Goal: Information Seeking & Learning: Learn about a topic

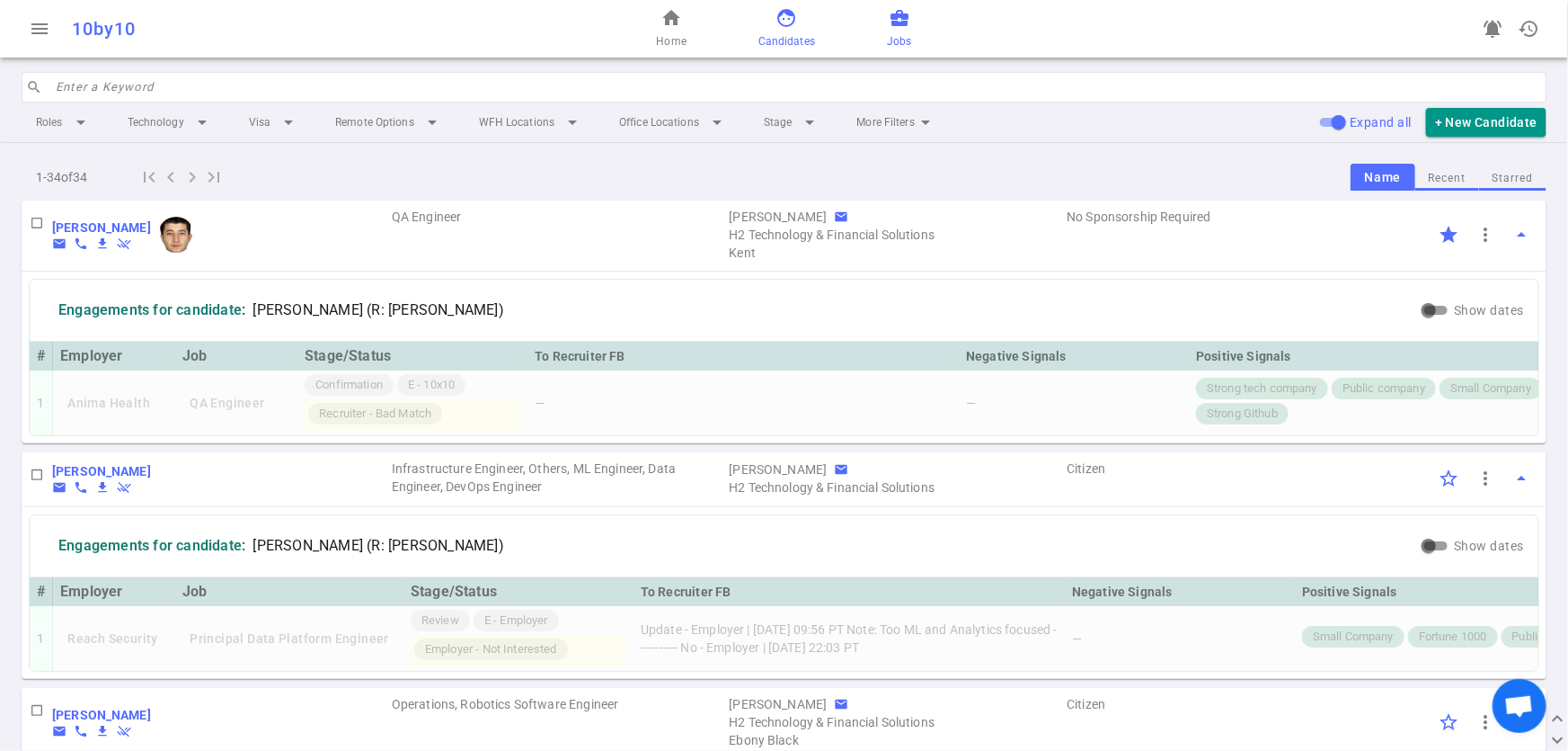
click at [895, 29] on link "business_center Jobs" at bounding box center [899, 29] width 24 height 43
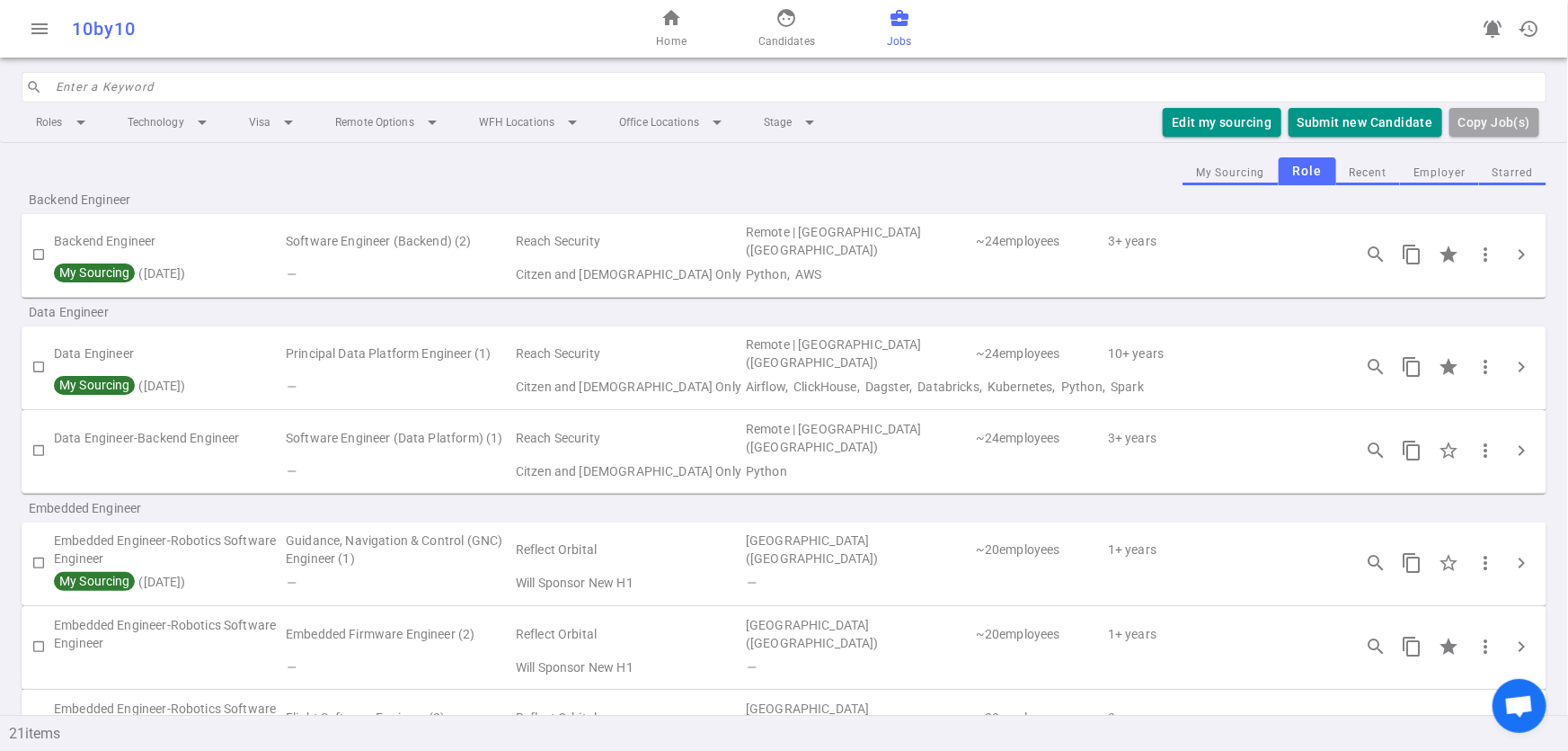
scroll to position [15, 0]
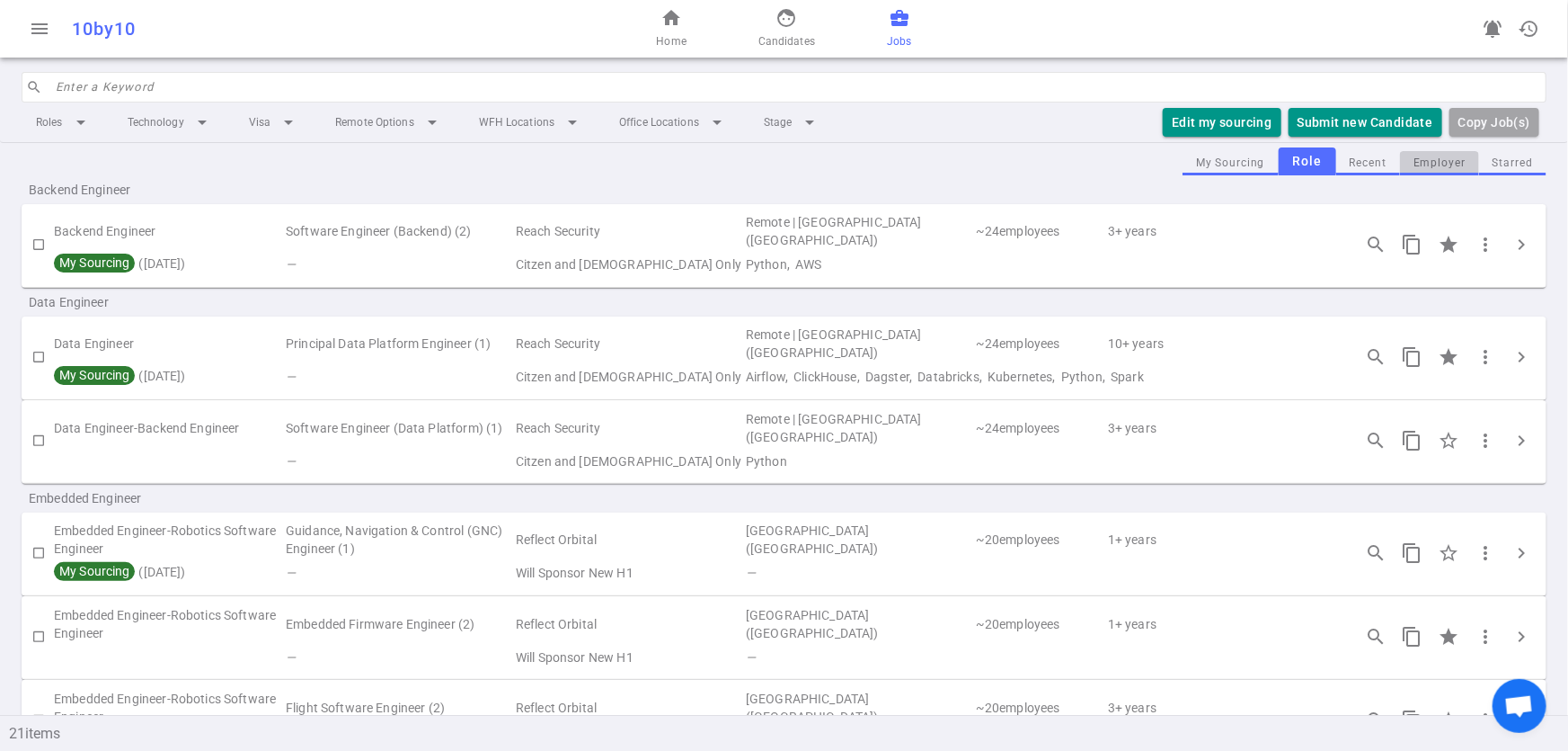
click at [1437, 167] on button "Employer" at bounding box center [1439, 163] width 79 height 24
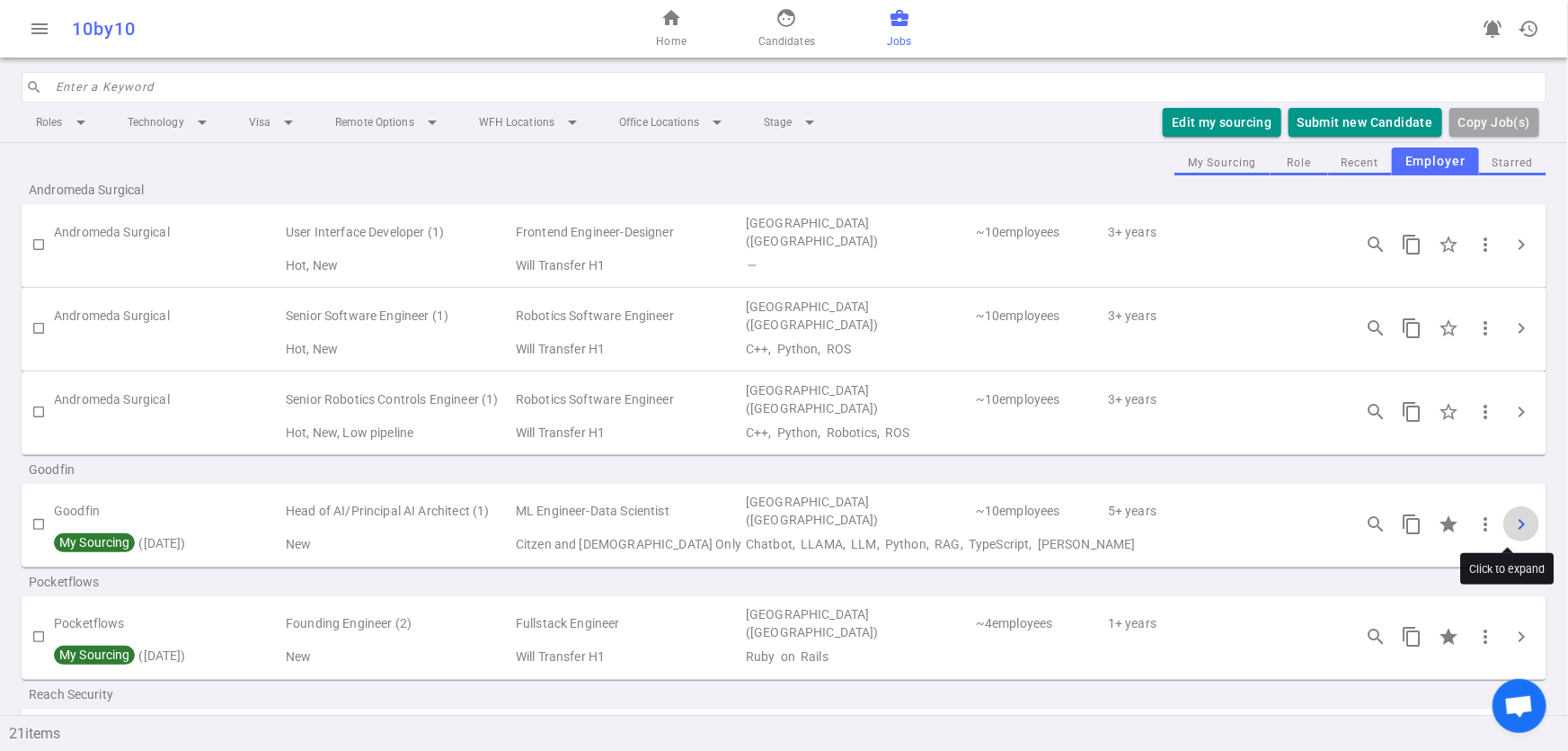
click at [1510, 517] on span "chevron_right" at bounding box center [1521, 524] width 21 height 21
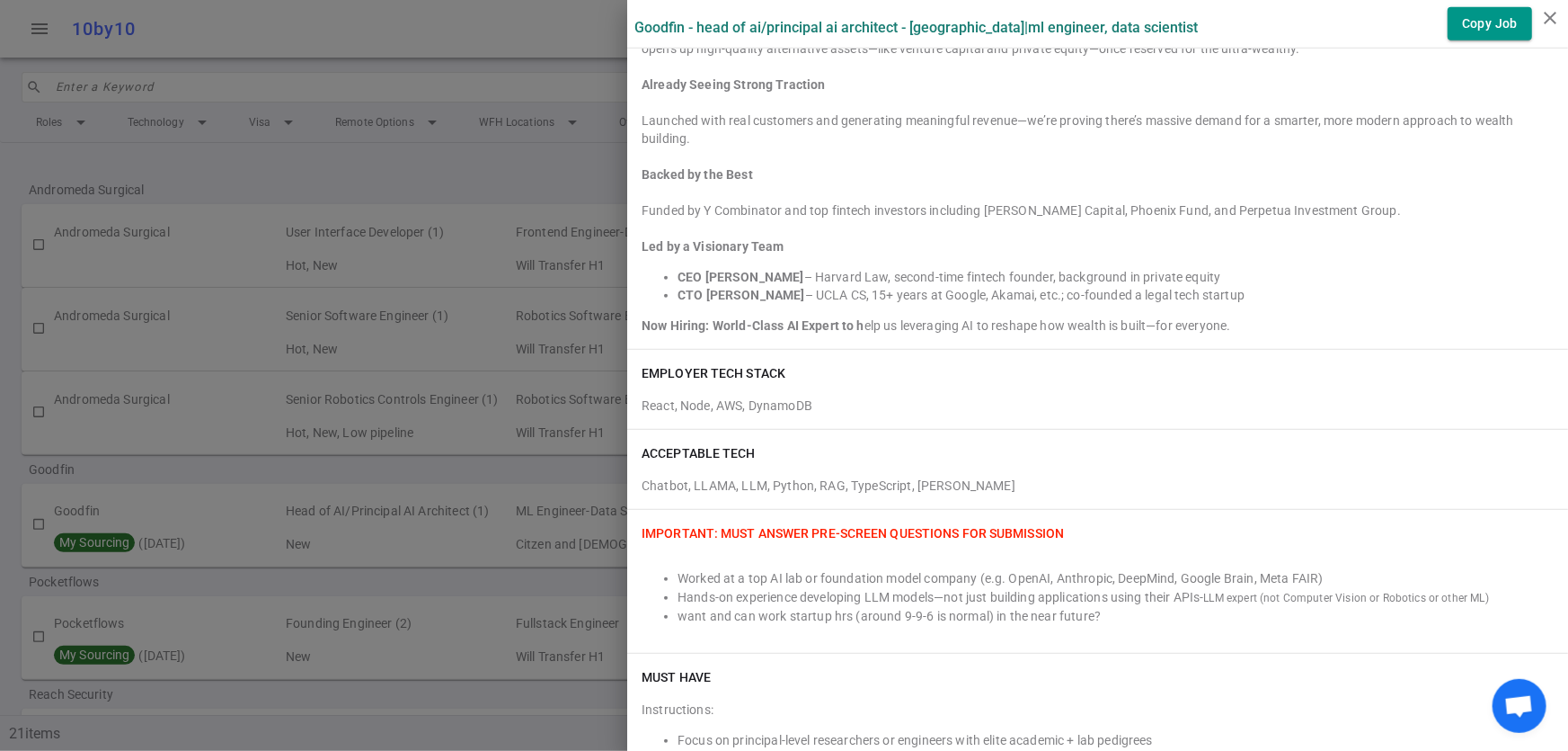
scroll to position [449, 0]
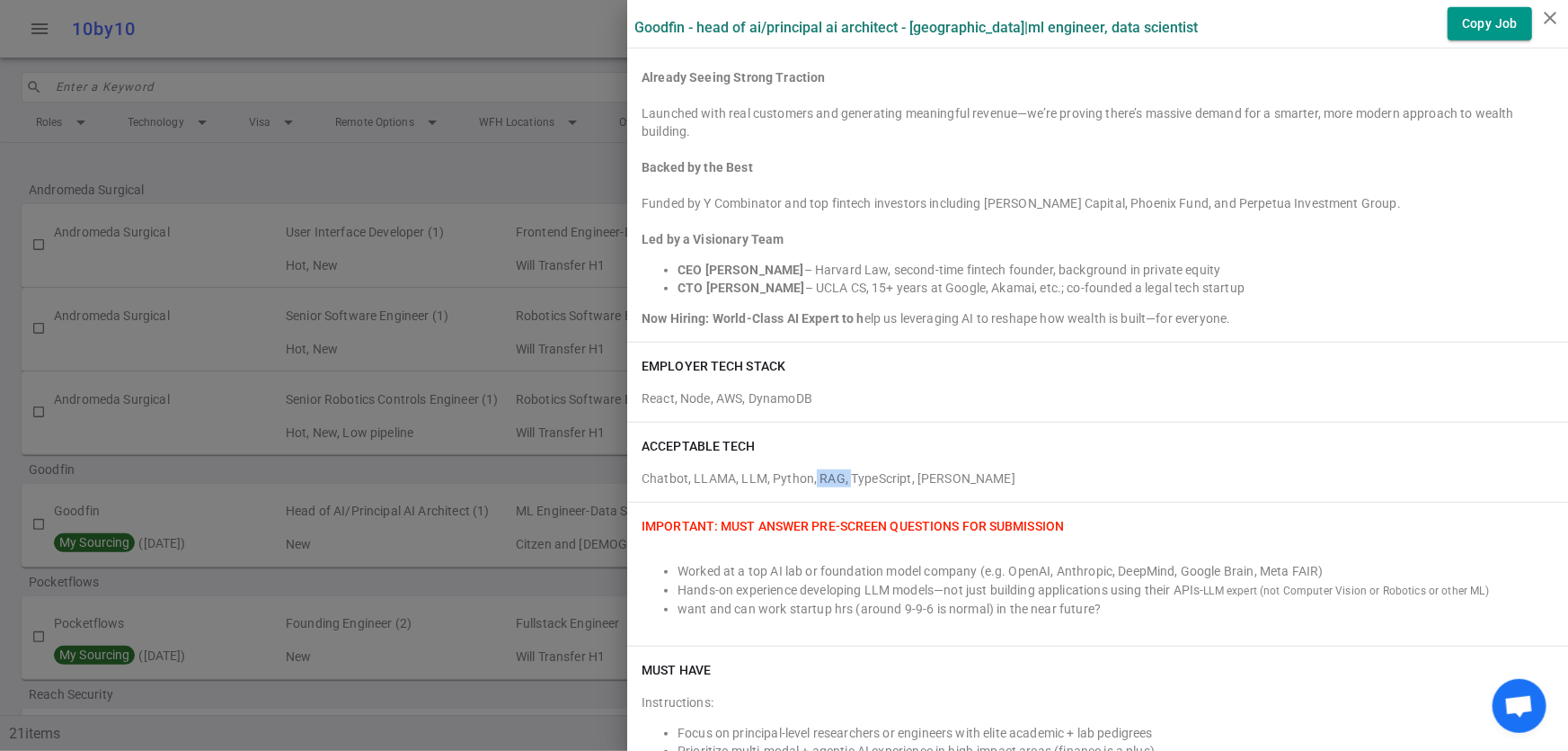
drag, startPoint x: 832, startPoint y: 476, endPoint x: 800, endPoint y: 474, distance: 32.1
click at [800, 474] on div "Chatbot, LLAMA, LLM, Python, RAG, TypeScript, Claude" at bounding box center [1097, 474] width 912 height 25
click at [784, 487] on div "ACCEPTABLE TECH Chatbot, LLAMA, LLM, Python, RAG, TypeScript, Claude" at bounding box center [1098, 461] width 941 height 79
click at [698, 472] on div "Chatbot, LLAMA, LLM, Python, RAG, TypeScript, Claude" at bounding box center [1097, 474] width 912 height 25
drag, startPoint x: 719, startPoint y: 472, endPoint x: 675, endPoint y: 473, distance: 44.0
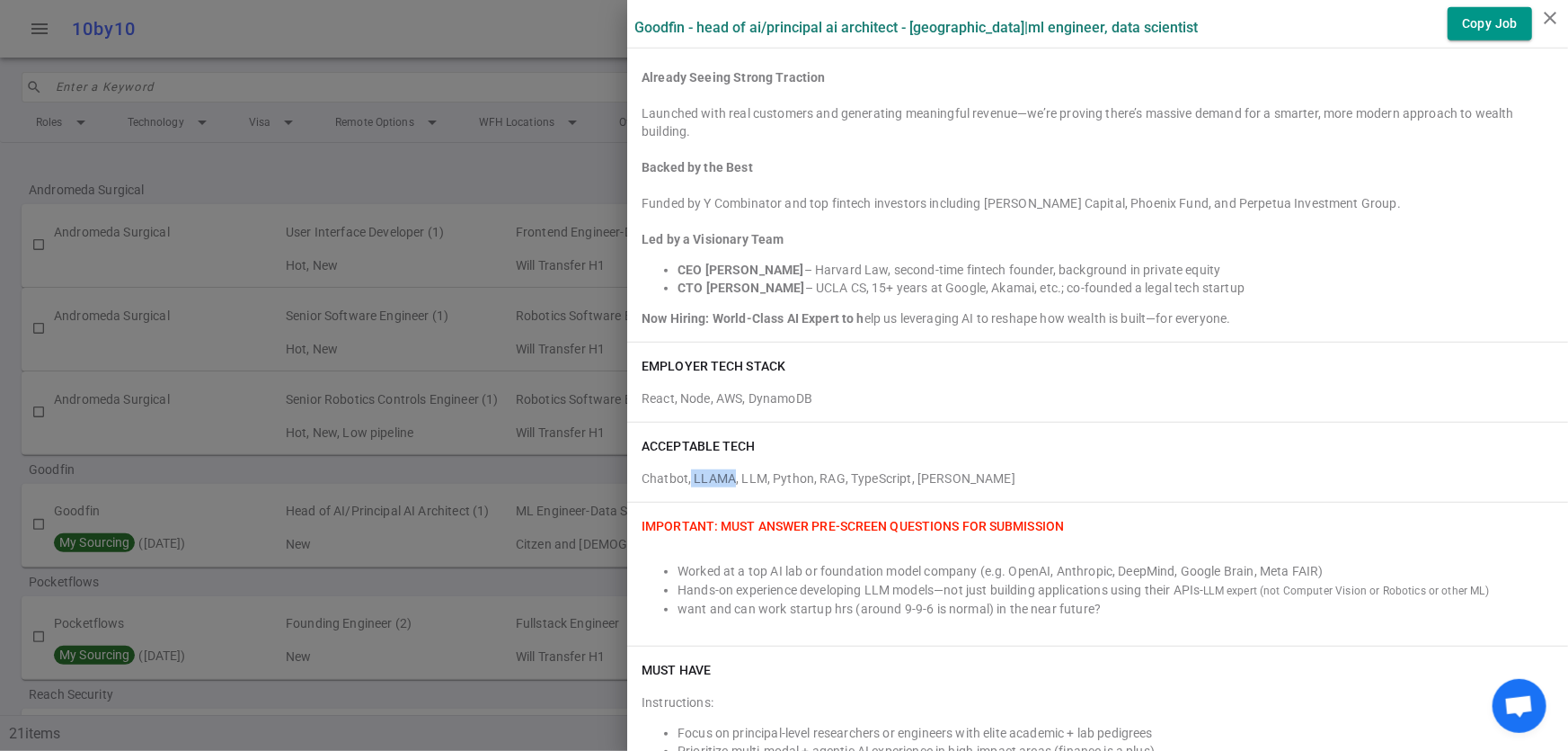
click at [675, 473] on div "Chatbot, LLAMA, LLM, Python, RAG, TypeScript, Claude" at bounding box center [1097, 474] width 912 height 25
click at [762, 498] on div "ACCEPTABLE TECH Chatbot, LLAMA, LLM, Python, RAG, TypeScript, Claude" at bounding box center [1098, 461] width 941 height 79
click at [641, 478] on div "Chatbot, LLAMA, LLM, Python, RAG, TypeScript, Claude" at bounding box center [1097, 474] width 912 height 25
click at [828, 472] on div "Chatbot, LLAMA, LLM, Python, RAG, TypeScript, Claude" at bounding box center [1097, 474] width 912 height 25
drag, startPoint x: 830, startPoint y: 475, endPoint x: 803, endPoint y: 474, distance: 27.0
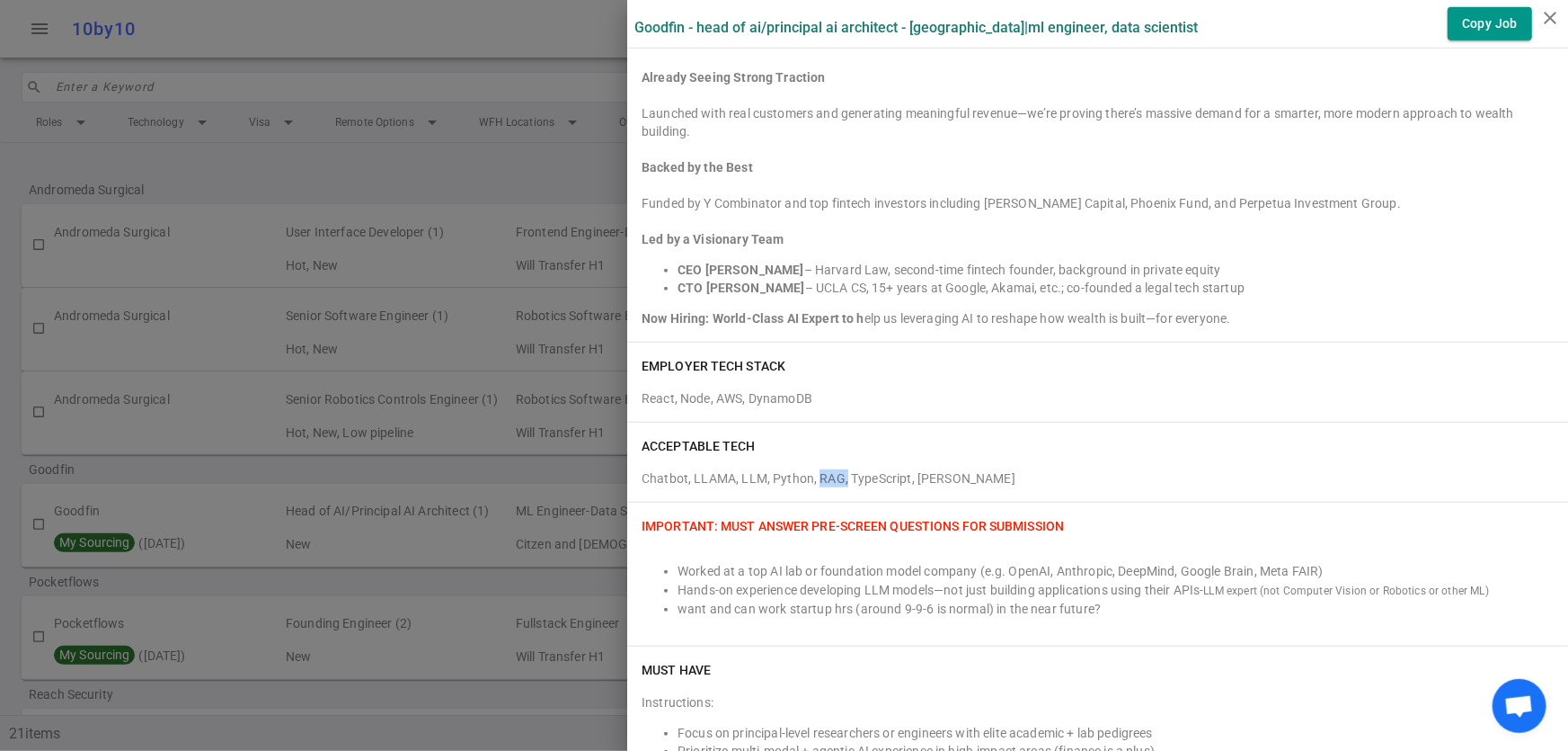
click at [803, 474] on div "Chatbot, LLAMA, LLM, Python, RAG, TypeScript, Claude" at bounding box center [1097, 474] width 912 height 25
click at [858, 437] on div "ACCEPTABLE TECH" at bounding box center [1097, 446] width 912 height 18
drag, startPoint x: 683, startPoint y: 271, endPoint x: 750, endPoint y: 270, distance: 67.0
click at [750, 270] on strong "CEO Anna Joo Fee" at bounding box center [740, 269] width 127 height 14
drag, startPoint x: 752, startPoint y: 473, endPoint x: 727, endPoint y: 473, distance: 25.0
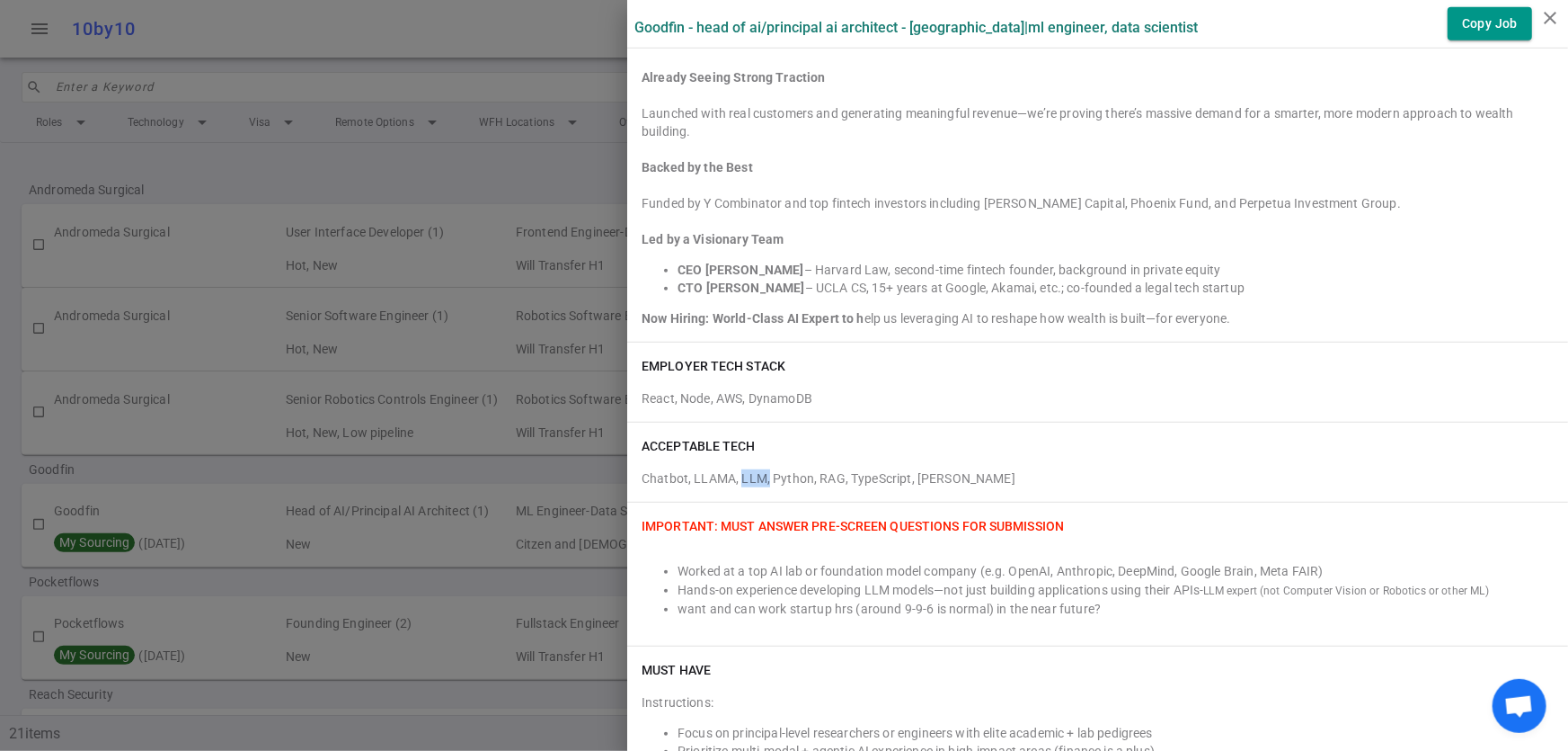
click at [727, 473] on div "Chatbot, LLAMA, LLM, Python, RAG, TypeScript, Claude" at bounding box center [1097, 474] width 912 height 25
drag, startPoint x: 827, startPoint y: 468, endPoint x: 803, endPoint y: 475, distance: 25.0
click at [810, 476] on div "Chatbot, LLAMA, LLM, Python, RAG, TypeScript, Claude" at bounding box center [1097, 474] width 912 height 25
drag, startPoint x: 803, startPoint y: 475, endPoint x: 816, endPoint y: 473, distance: 13.2
click at [816, 473] on div "Chatbot, LLAMA, LLM, Python, RAG, TypeScript, Claude" at bounding box center [1097, 474] width 912 height 25
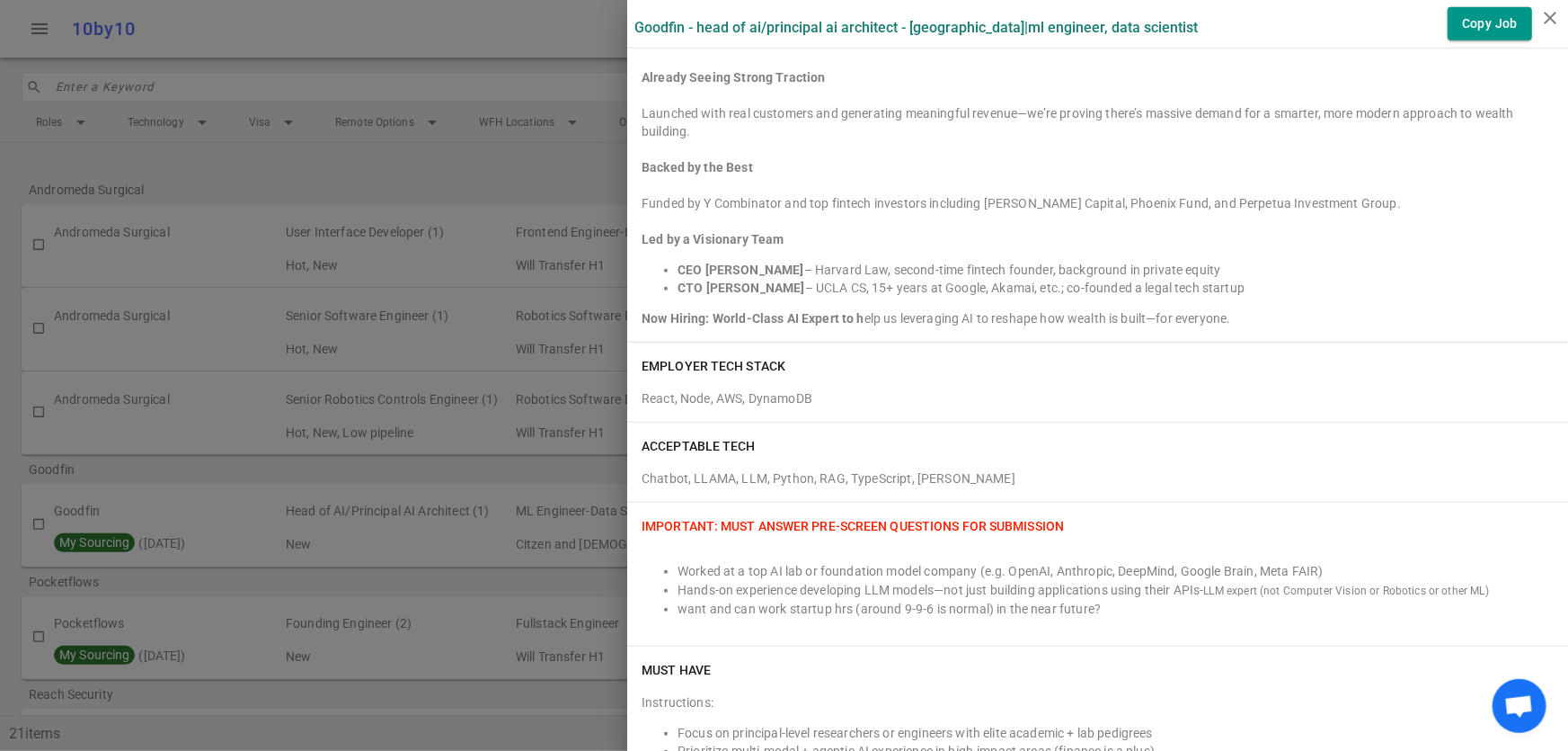
click at [824, 472] on div "Chatbot, LLAMA, LLM, Python, RAG, TypeScript, Claude" at bounding box center [1097, 474] width 912 height 25
click at [375, 467] on div at bounding box center [784, 375] width 1568 height 751
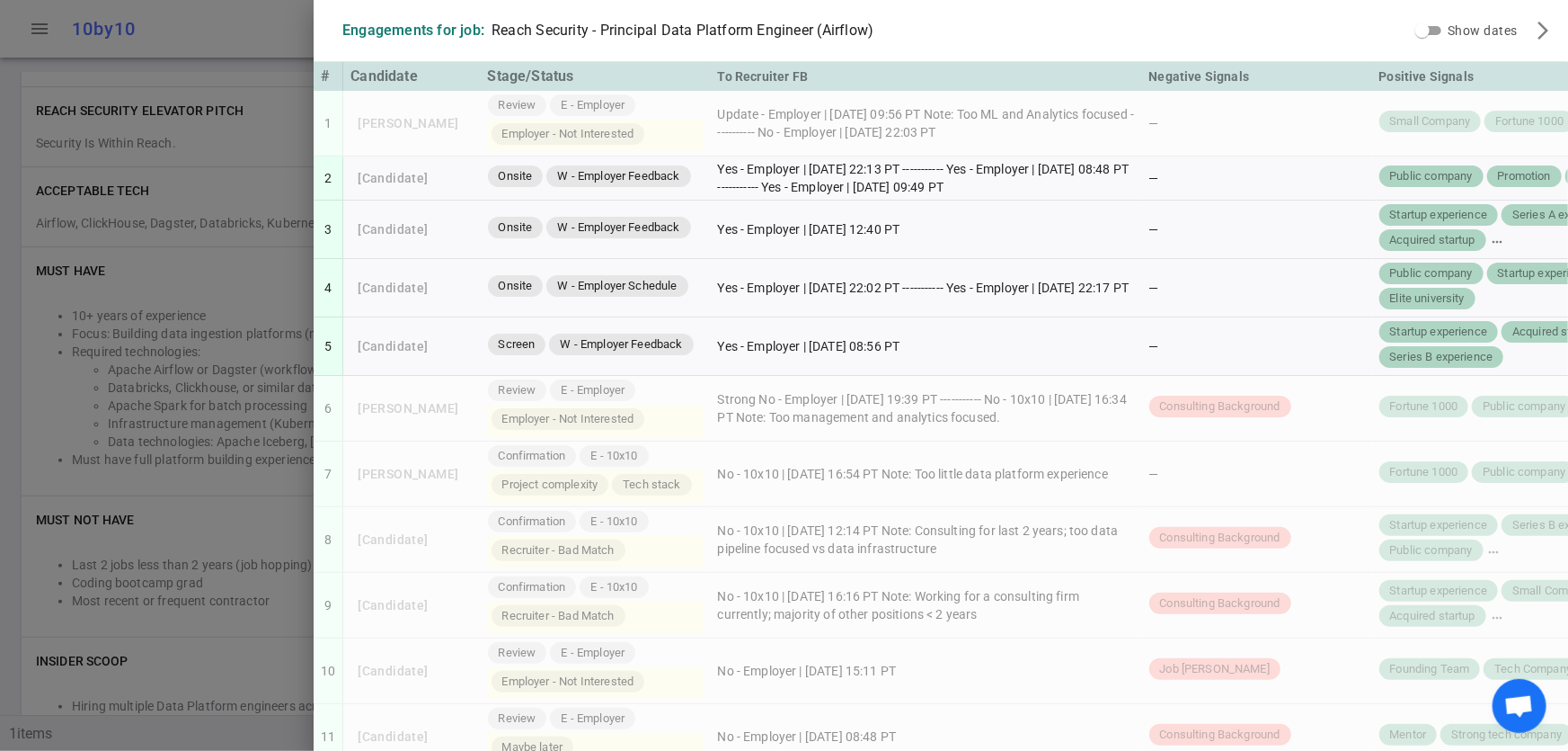
scroll to position [797, 0]
